Goal: Information Seeking & Learning: Learn about a topic

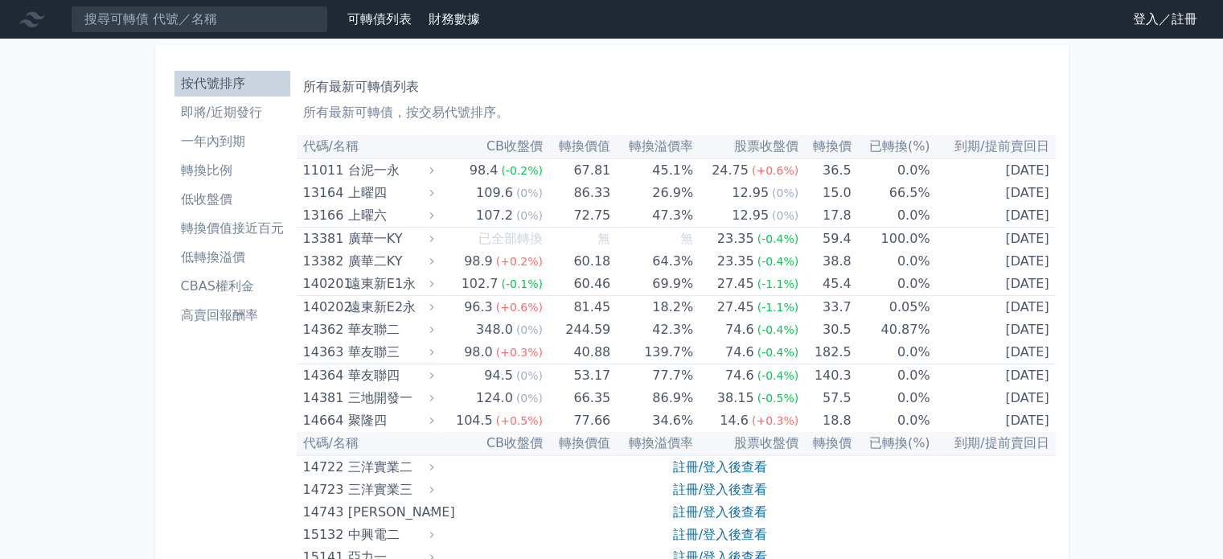
click at [215, 113] on li "即將/近期發行" at bounding box center [233, 112] width 116 height 19
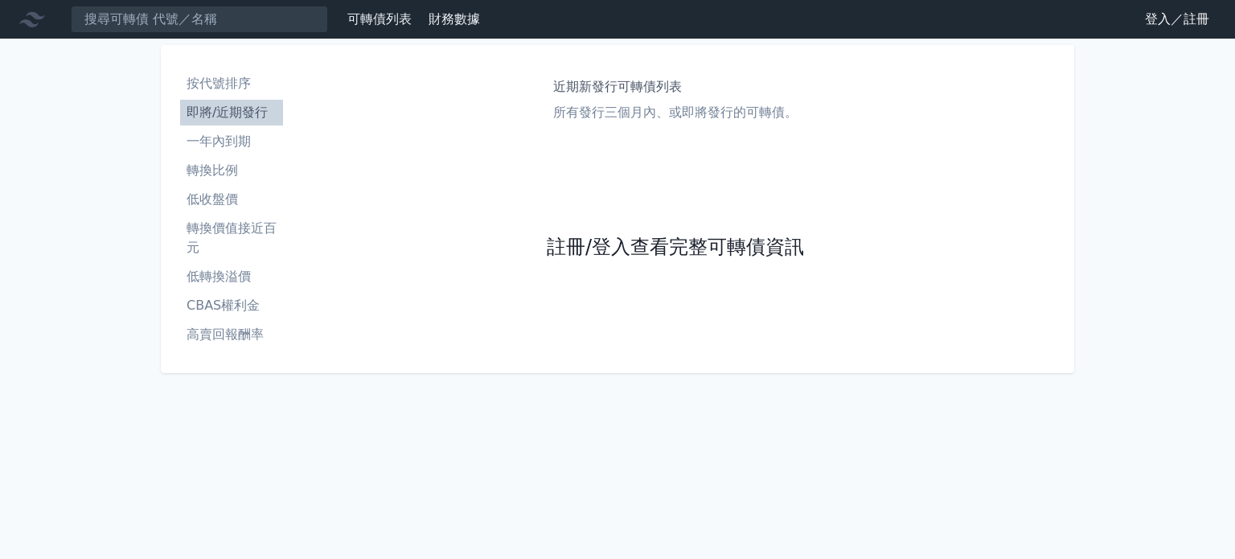
click at [622, 240] on link "註冊/登入查看完整可轉債資訊" at bounding box center [675, 248] width 257 height 26
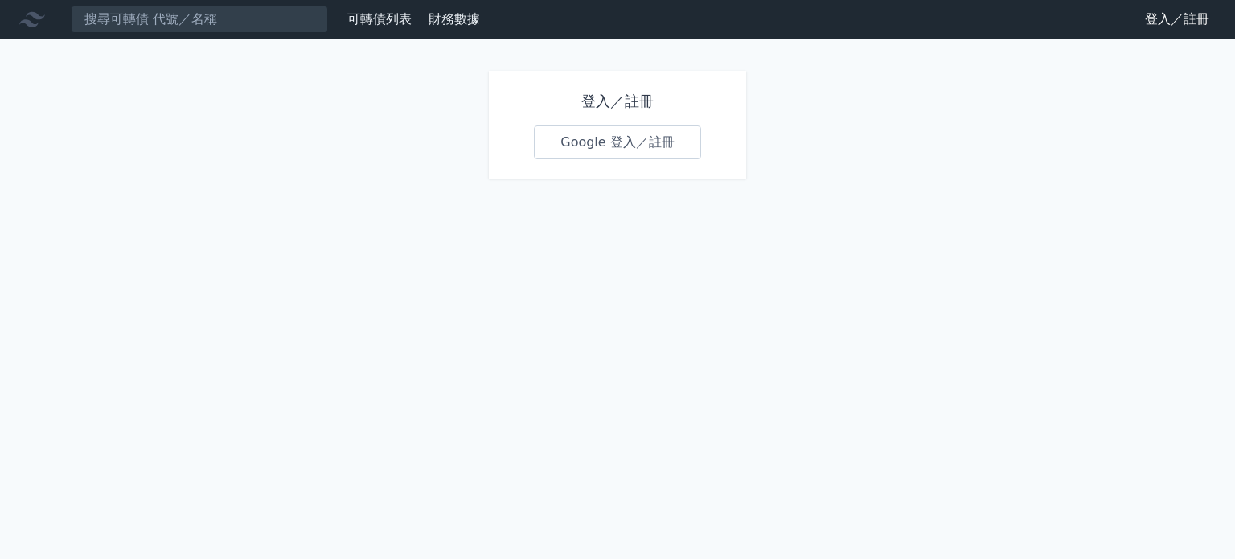
click at [611, 146] on link "Google 登入／註冊" at bounding box center [617, 142] width 167 height 34
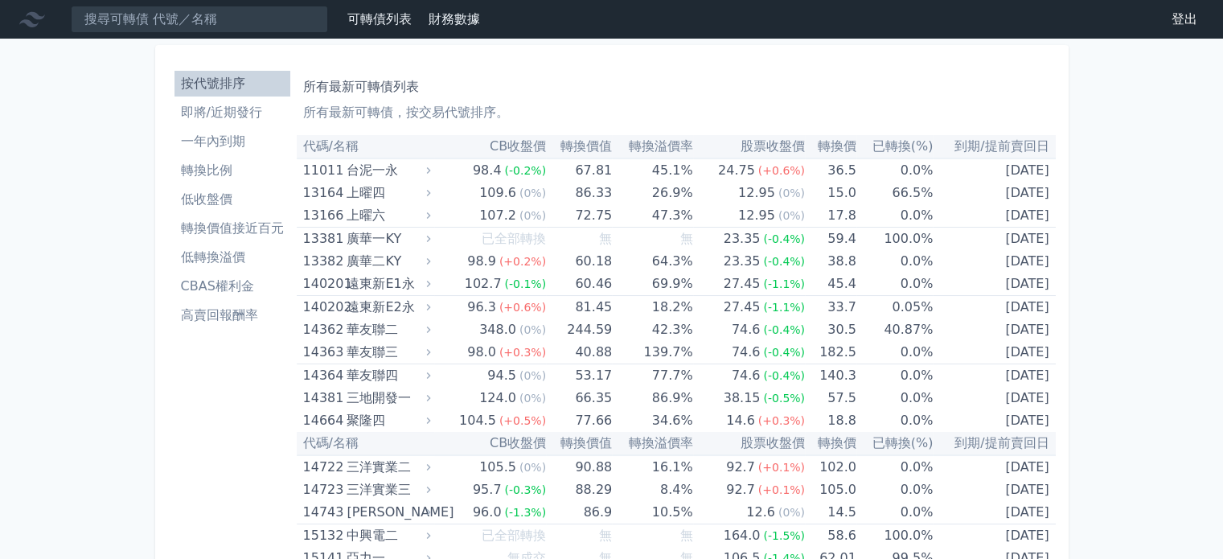
click at [235, 113] on li "即將/近期發行" at bounding box center [233, 112] width 116 height 19
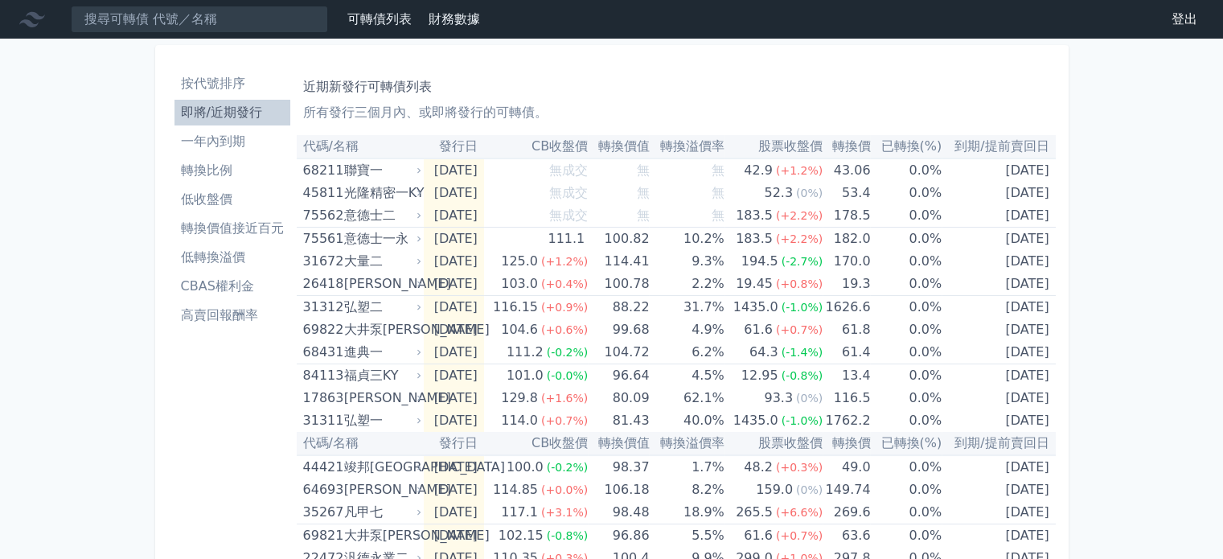
click at [196, 219] on li "轉換價值接近百元" at bounding box center [233, 228] width 116 height 19
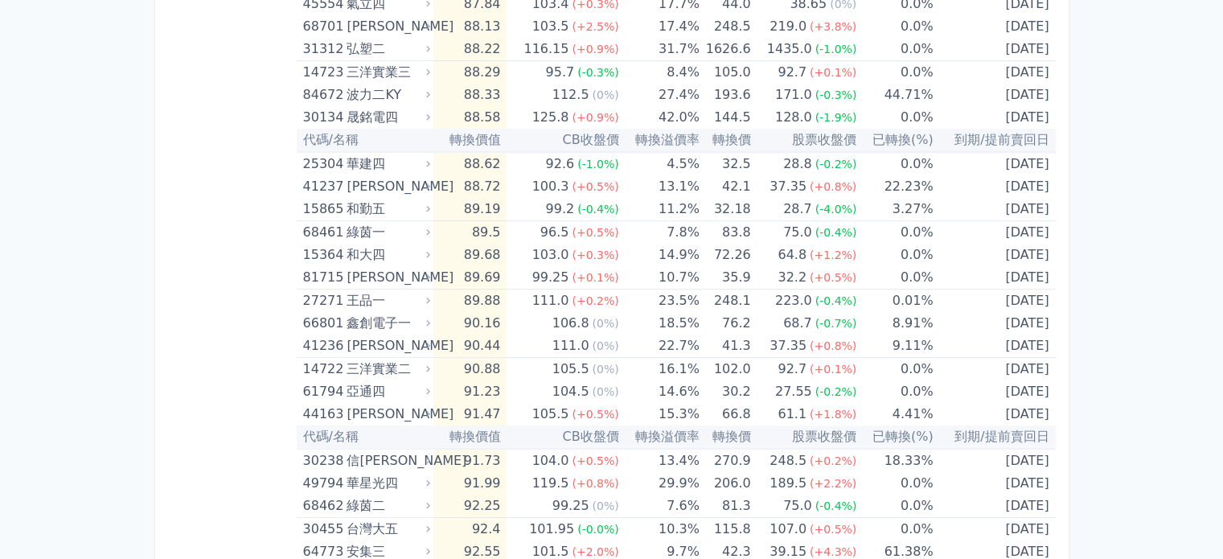
scroll to position [1287, 0]
